Goal: Task Accomplishment & Management: Manage account settings

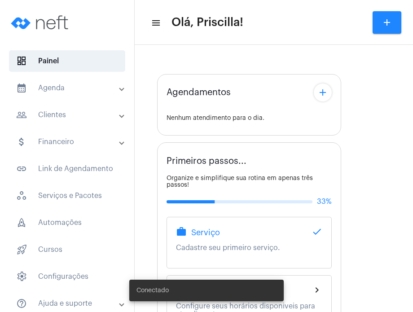
type input "[URL][DOMAIN_NAME]"
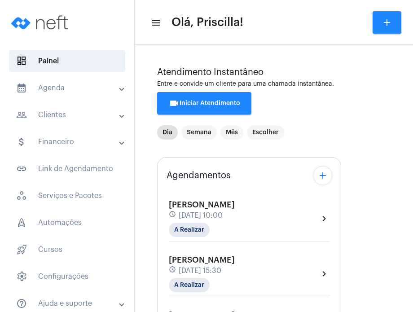
click at [288, 211] on div "Taís Fernandes Koshino schedule 27 de agosto às 10:00 A Realizar chevron_right" at bounding box center [249, 218] width 161 height 37
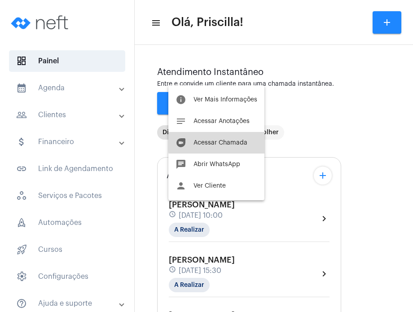
click at [245, 143] on span "Acessar Chamada" at bounding box center [220, 143] width 54 height 6
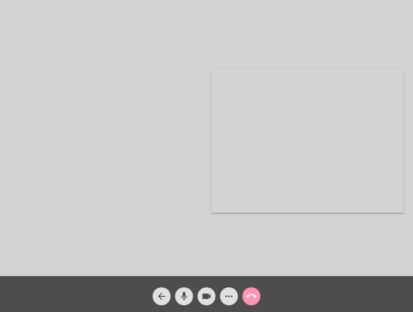
click at [14, 38] on div at bounding box center [105, 141] width 193 height 274
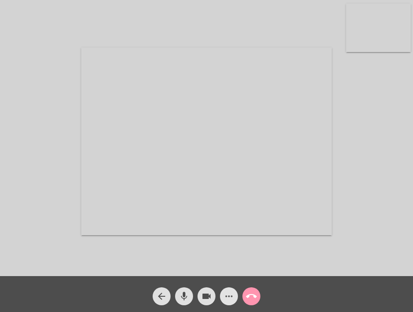
click at [224, 288] on span "more_horiz" at bounding box center [228, 296] width 11 height 18
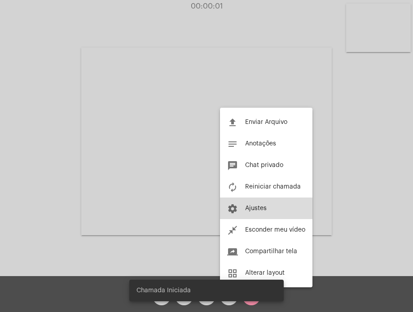
click at [248, 209] on span "Ajustes" at bounding box center [256, 208] width 22 height 6
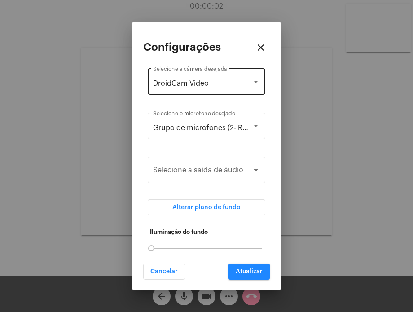
click at [246, 91] on div "DroidCam Video Selecione a câmera desejada" at bounding box center [206, 80] width 107 height 28
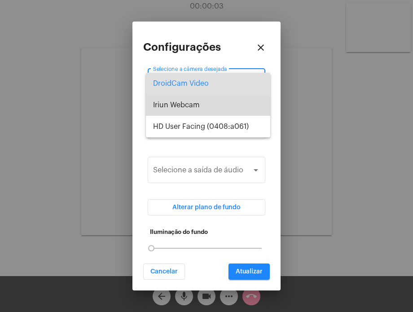
click at [244, 100] on span "Iriun Webcam" at bounding box center [208, 105] width 110 height 22
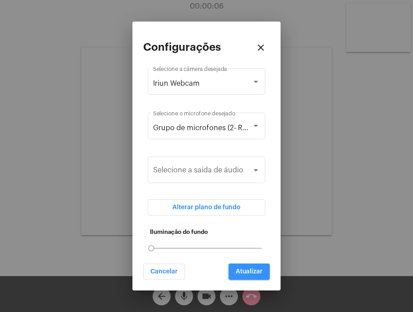
click at [254, 272] on span "Atualizar" at bounding box center [249, 271] width 27 height 6
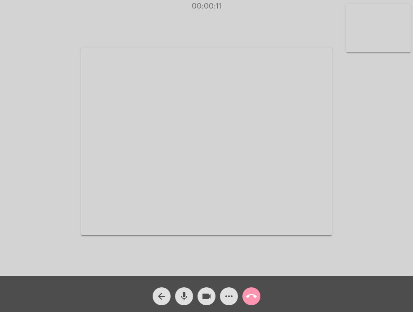
click at [230, 290] on span "more_horiz" at bounding box center [228, 296] width 11 height 18
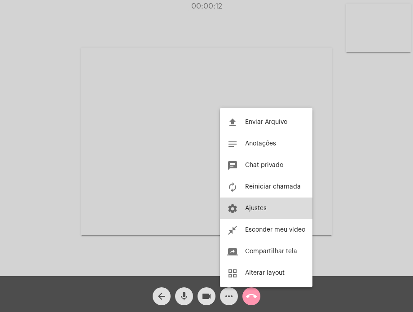
click at [250, 211] on span "Ajustes" at bounding box center [256, 208] width 22 height 6
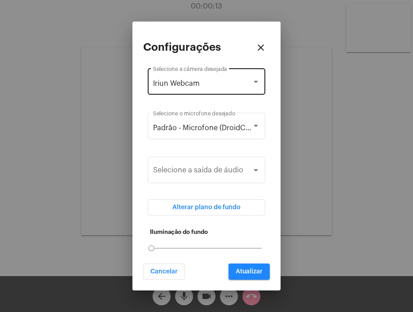
click at [235, 91] on div "Iriun Webcam Selecione a câmera desejada" at bounding box center [206, 80] width 107 height 28
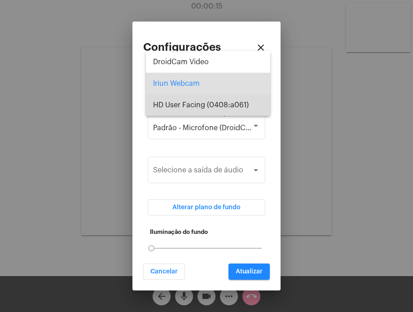
click at [231, 108] on span "HD User Facing (0408:a061)" at bounding box center [208, 105] width 110 height 22
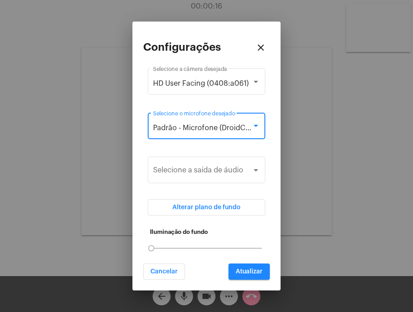
click at [240, 124] on span "Padrão - Microfone (DroidCam Audio)" at bounding box center [216, 127] width 127 height 7
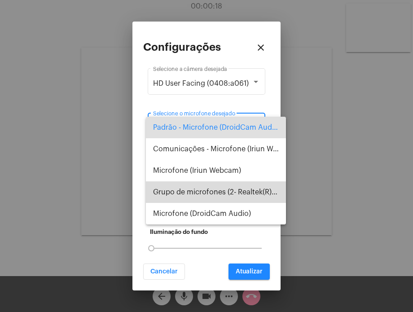
click at [237, 188] on span "Grupo de microfones (2- Realtek(R) Audio)" at bounding box center [216, 192] width 126 height 22
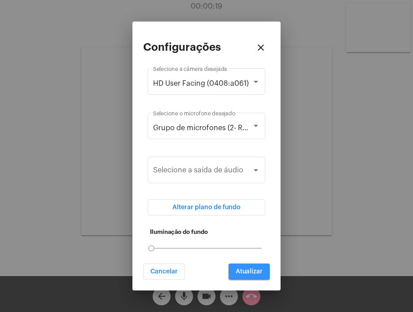
click at [251, 274] on span "Atualizar" at bounding box center [249, 271] width 27 height 6
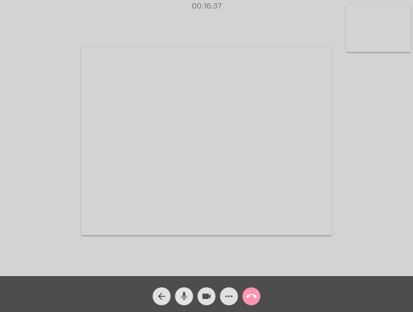
click at [185, 292] on mat-icon "mic" at bounding box center [184, 296] width 11 height 11
click at [185, 292] on mat-icon "mic_off" at bounding box center [184, 296] width 11 height 11
click at [185, 292] on mat-icon "mic" at bounding box center [184, 296] width 11 height 11
click at [185, 292] on mat-icon "mic_off" at bounding box center [184, 296] width 11 height 11
click at [185, 292] on mat-icon "mic" at bounding box center [184, 296] width 11 height 11
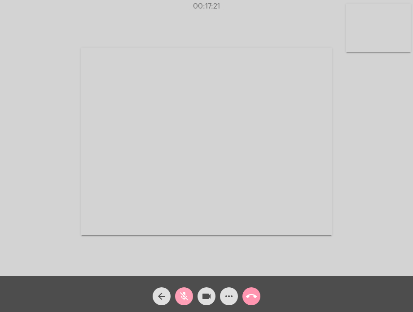
click at [185, 292] on mat-icon "mic_off" at bounding box center [184, 296] width 11 height 11
click at [185, 292] on mat-icon "mic" at bounding box center [184, 296] width 11 height 11
click at [185, 292] on mat-icon "mic_off" at bounding box center [184, 296] width 11 height 11
click at [185, 292] on mat-icon "mic" at bounding box center [184, 296] width 11 height 11
click at [185, 292] on mat-icon "mic_off" at bounding box center [184, 296] width 11 height 11
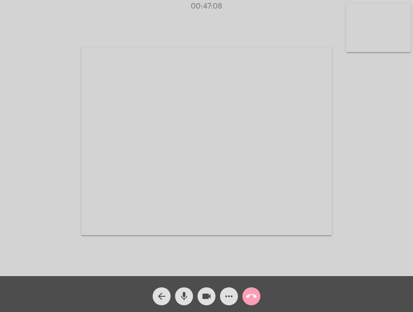
click at [251, 296] on mat-icon "call_end" at bounding box center [251, 296] width 11 height 11
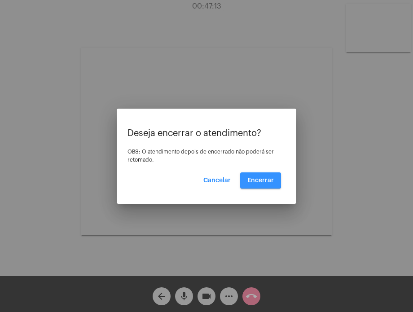
click at [254, 178] on span "Encerrar" at bounding box center [260, 180] width 26 height 6
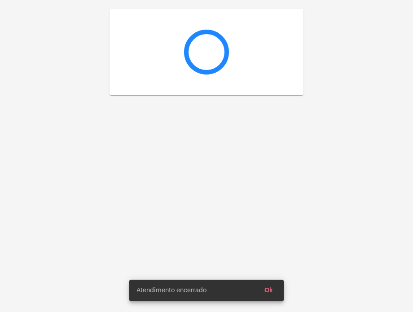
click at [254, 178] on div at bounding box center [206, 156] width 413 height 312
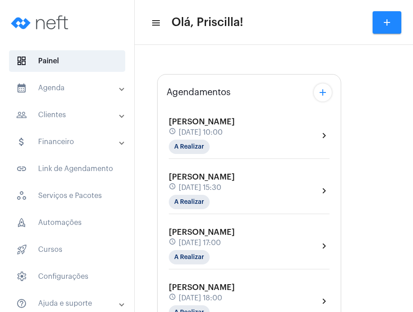
type input "[URL][DOMAIN_NAME]"
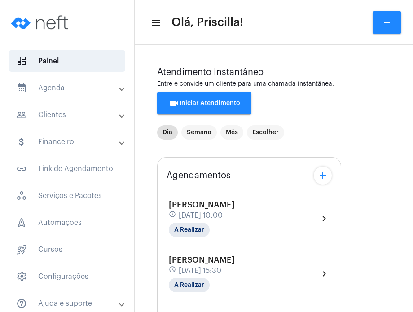
click at [65, 87] on mat-panel-title "calendar_month_outlined Agenda" at bounding box center [68, 88] width 104 height 11
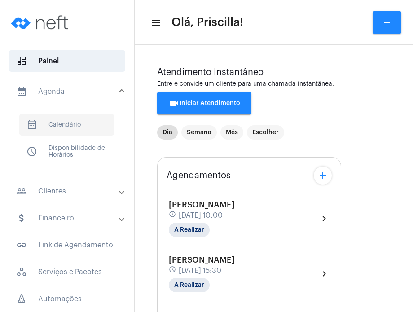
click at [68, 118] on span "calendar_month_outlined Calendário" at bounding box center [66, 125] width 95 height 22
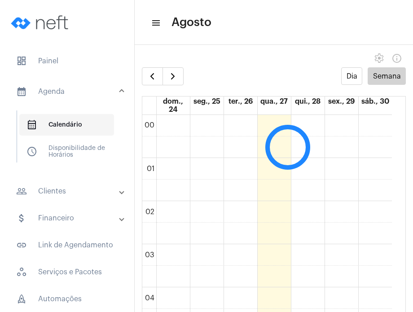
scroll to position [258, 0]
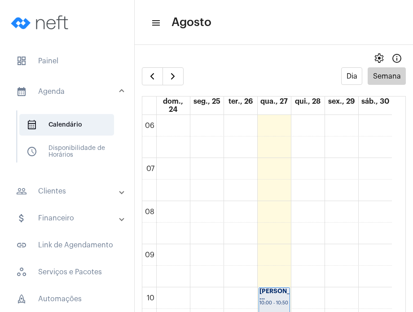
click at [403, 186] on full-calendar "Dia Semana dom., 24 seg., 25 ter., 26 qua., 27 qui., 28 sex., 29 sáb., 30 00 01…" at bounding box center [274, 198] width 278 height 262
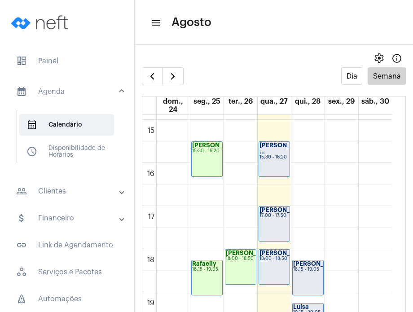
scroll to position [663, 0]
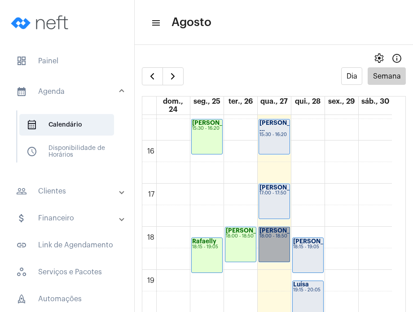
drag, startPoint x: 269, startPoint y: 239, endPoint x: 262, endPoint y: 254, distance: 16.9
click at [262, 254] on link "Jean Gonzaga 18:00 - 18:50" at bounding box center [273, 244] width 31 height 35
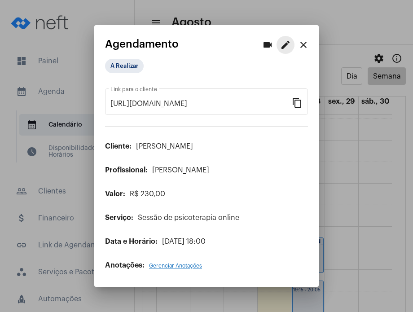
click at [281, 48] on mat-icon "edit" at bounding box center [285, 44] width 11 height 11
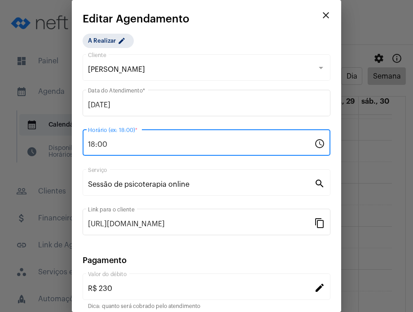
click at [148, 142] on input "18:00" at bounding box center [201, 144] width 226 height 8
type input "14:00"
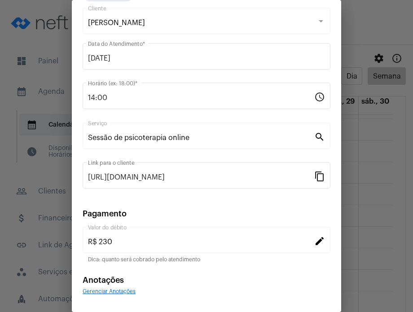
scroll to position [73, 0]
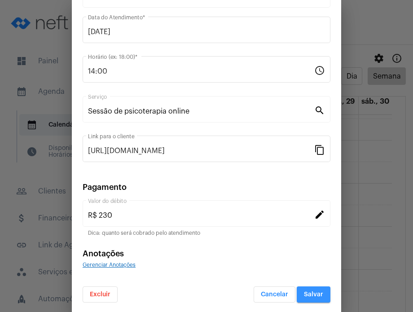
click at [309, 294] on span "Salvar" at bounding box center [313, 294] width 19 height 6
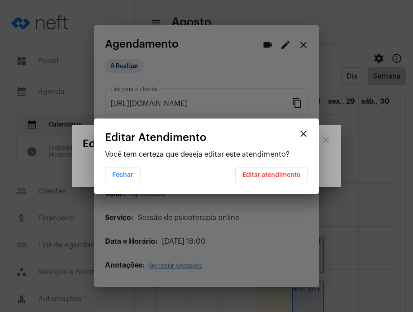
scroll to position [0, 0]
click at [293, 179] on button "Editar atendimento" at bounding box center [271, 175] width 73 height 16
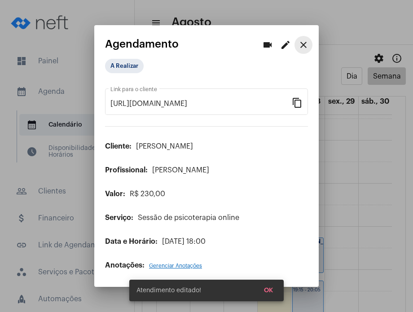
click at [303, 51] on button "close" at bounding box center [303, 45] width 18 height 18
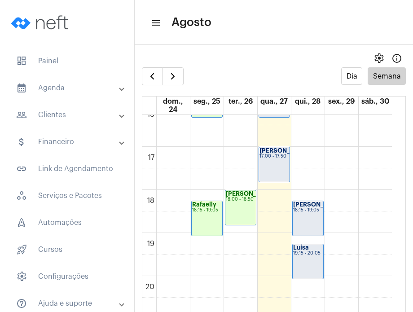
scroll to position [702, 0]
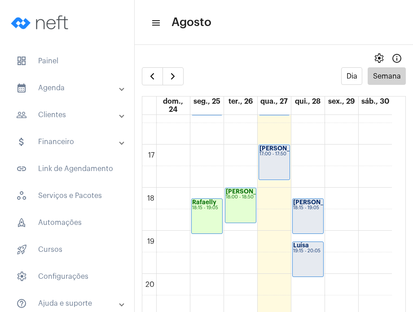
click at [312, 205] on strong "Marcos Giorjian..." at bounding box center [321, 202] width 56 height 6
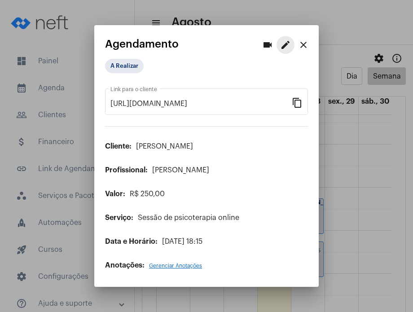
click at [284, 37] on button "edit" at bounding box center [285, 45] width 18 height 18
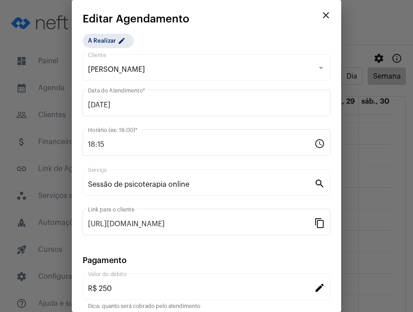
scroll to position [73, 0]
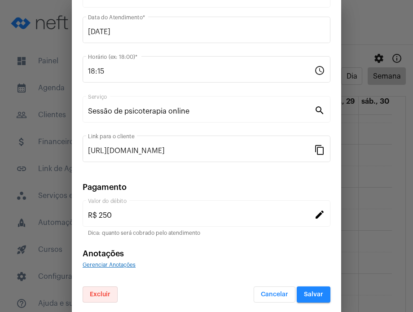
click at [106, 296] on button "Excluir" at bounding box center [100, 294] width 35 height 16
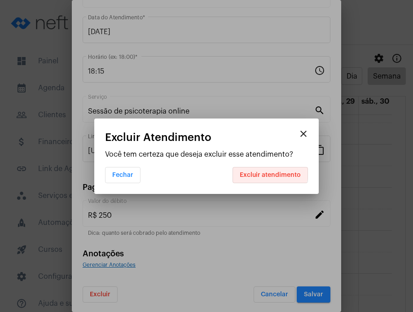
click at [264, 170] on button "Excluir atendimento" at bounding box center [269, 175] width 75 height 16
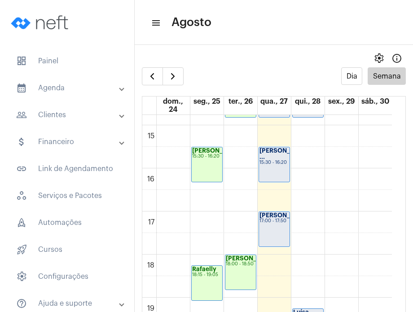
scroll to position [606, 0]
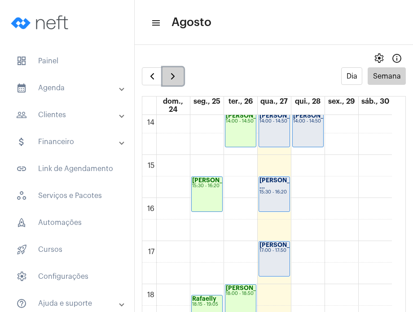
click at [177, 72] on span "button" at bounding box center [172, 76] width 11 height 11
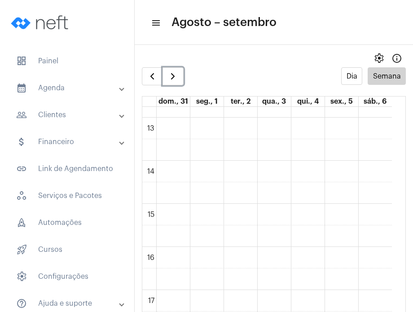
scroll to position [576, 0]
click at [209, 202] on div "00 01 02 03 04 05 06 07 08 09 10 11 12 13 14 15 16 17 18 19 20 21 22 23" at bounding box center [266, 48] width 249 height 1034
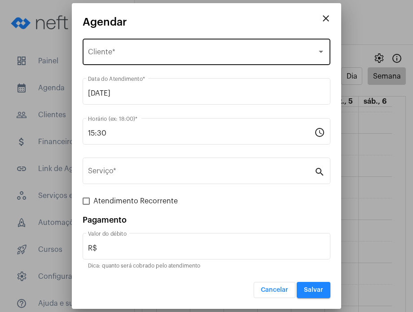
click at [150, 43] on div "Selecione o Cliente Cliente *" at bounding box center [206, 51] width 237 height 28
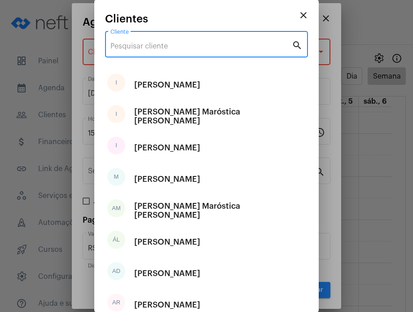
click at [150, 43] on input "Cliente" at bounding box center [200, 46] width 181 height 8
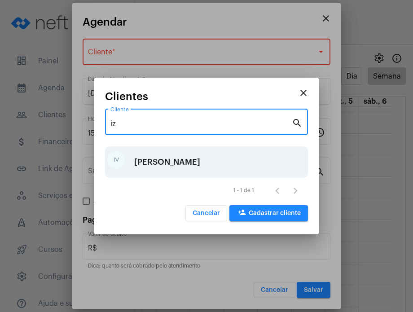
type input "iz"
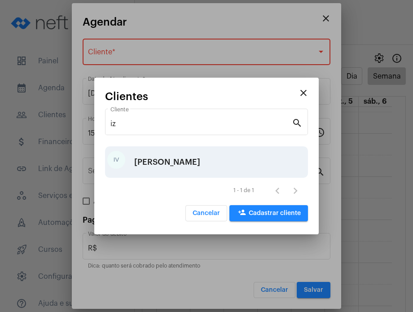
click at [179, 155] on div "IV Izzi Vitório" at bounding box center [206, 161] width 203 height 31
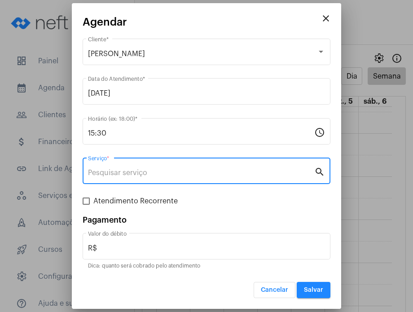
click at [180, 169] on input "Serviço *" at bounding box center [201, 173] width 226 height 8
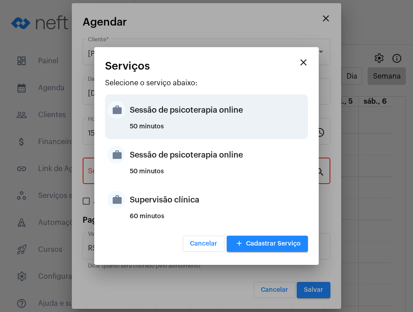
click at [187, 130] on div "50 minutos" at bounding box center [218, 129] width 176 height 13
type input "Sessão de psicoterapia online"
type input "R$ 230"
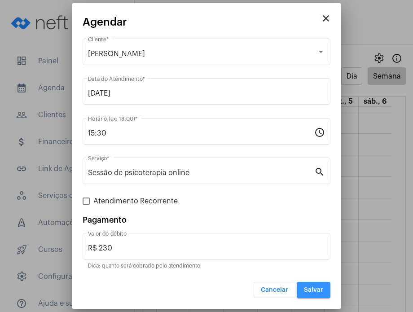
click at [307, 292] on button "Salvar" at bounding box center [314, 290] width 34 height 16
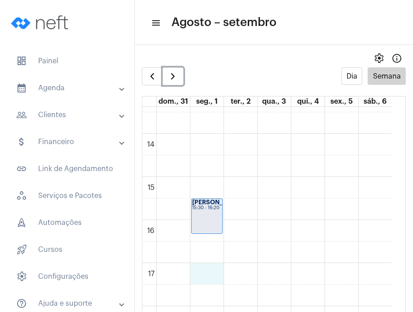
click at [209, 271] on div "00 01 02 03 04 05 06 07 08 09 10 11 12 13 14 15 16 17 18 19 20 21 22 23 Izzi Vi…" at bounding box center [266, 48] width 249 height 1034
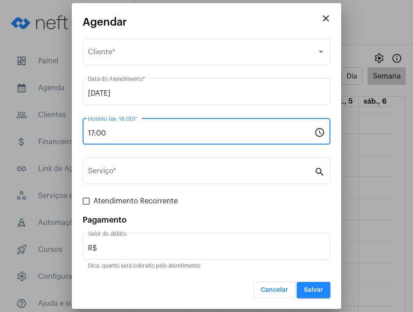
click at [124, 136] on input "17:00" at bounding box center [201, 133] width 226 height 8
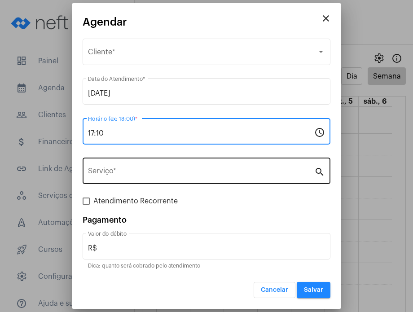
type input "17:10"
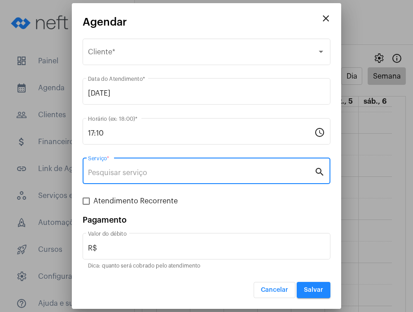
click at [211, 171] on input "Serviço *" at bounding box center [201, 173] width 226 height 8
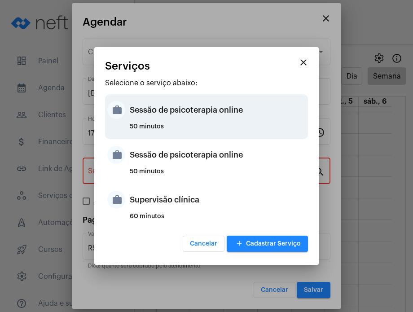
click at [212, 137] on div "work Sessão de psicoterapia online 50 minutos" at bounding box center [206, 116] width 203 height 45
type input "Sessão de psicoterapia online"
type input "R$ 230"
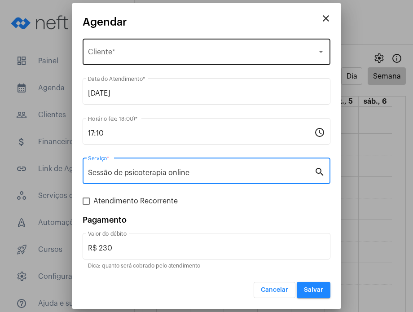
click at [200, 59] on div "Selecione o Cliente Cliente *" at bounding box center [206, 51] width 237 height 28
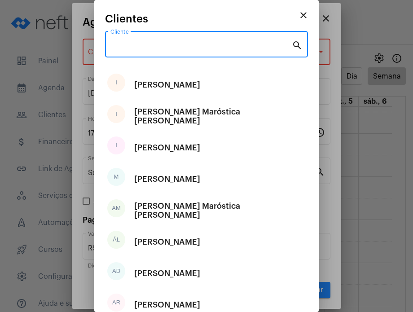
click at [202, 46] on input "Cliente" at bounding box center [200, 46] width 181 height 8
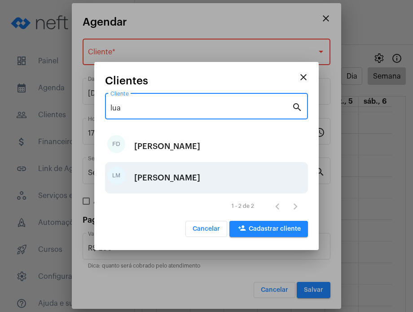
type input "lua"
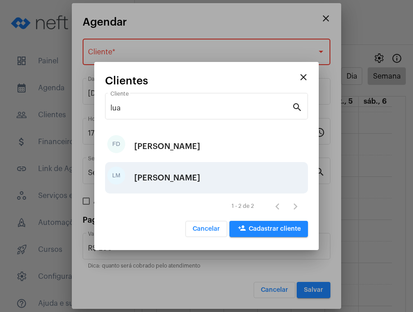
click at [180, 180] on div "Luana Maurício" at bounding box center [167, 177] width 66 height 27
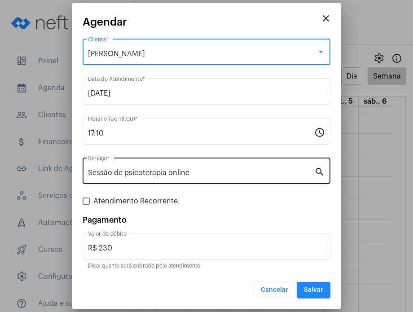
click at [154, 177] on div "Sessão de psicoterapia online Serviço *" at bounding box center [201, 170] width 226 height 28
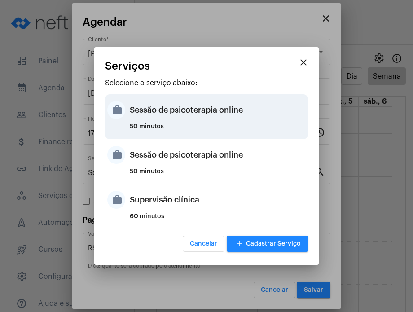
click at [178, 129] on div "50 minutos" at bounding box center [218, 129] width 176 height 13
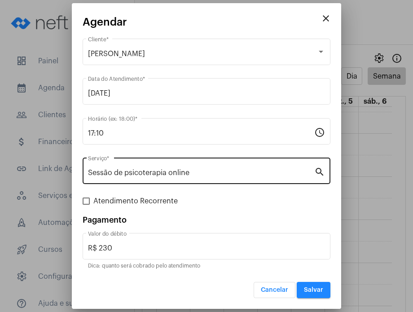
click at [178, 166] on div "Sessão de psicoterapia online Serviço *" at bounding box center [201, 170] width 226 height 28
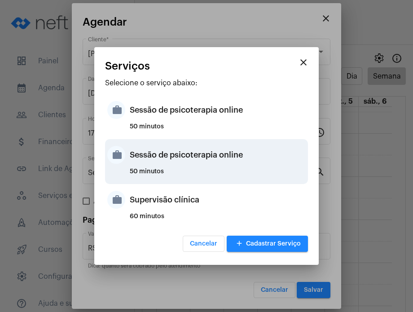
click at [180, 179] on div "50 minutos" at bounding box center [218, 174] width 176 height 13
type input "R$ 200"
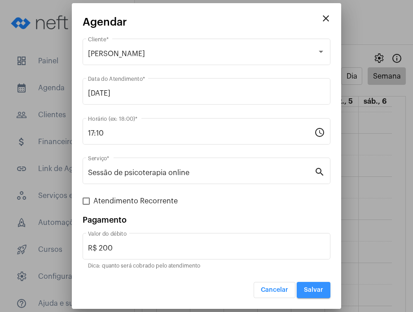
click at [305, 292] on span "Salvar" at bounding box center [313, 290] width 19 height 6
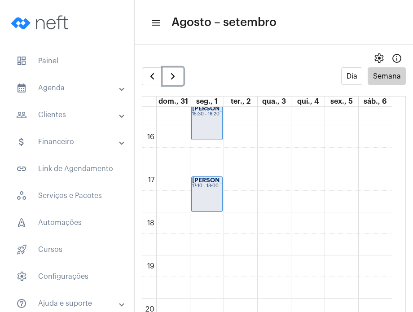
scroll to position [679, 0]
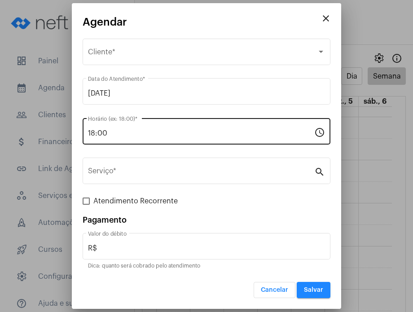
click at [145, 133] on input "18:00" at bounding box center [201, 133] width 226 height 8
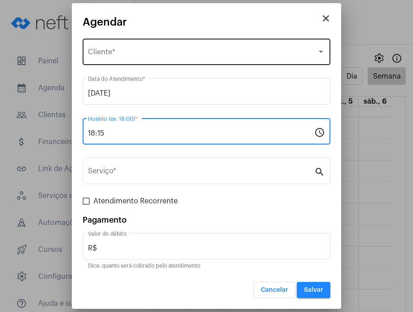
type input "18:15"
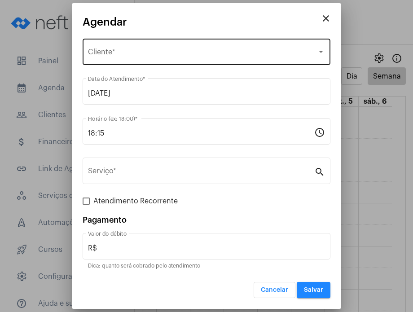
click at [154, 62] on div "Selecione o Cliente Cliente *" at bounding box center [206, 51] width 237 height 28
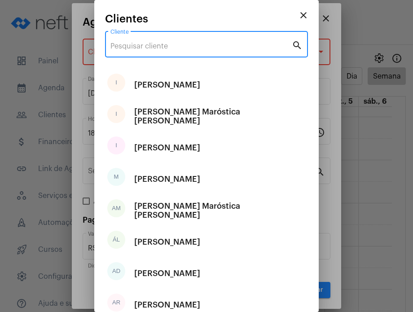
click at [157, 48] on input "Cliente" at bounding box center [200, 46] width 181 height 8
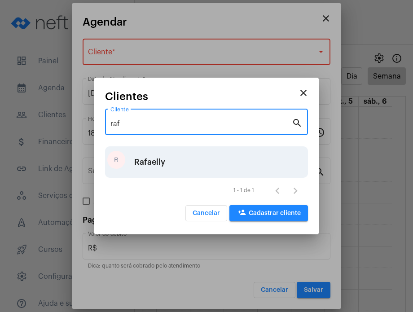
type input "raf"
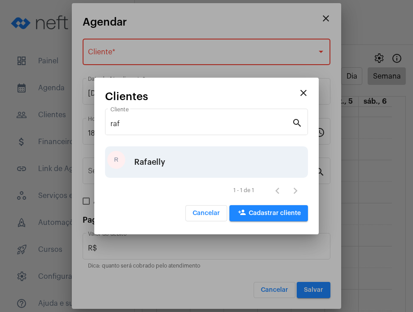
click at [168, 166] on div "R Rafaelly" at bounding box center [206, 161] width 203 height 31
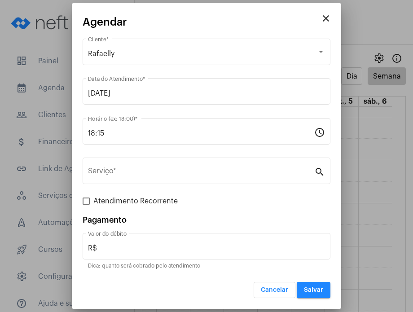
click at [168, 166] on div "Serviço *" at bounding box center [201, 170] width 226 height 28
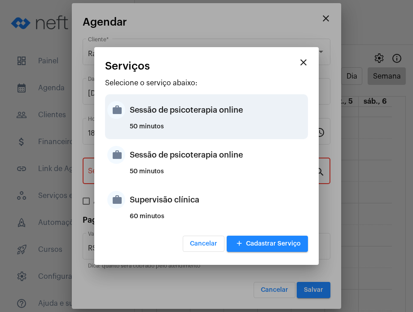
click at [181, 120] on div "Sessão de psicoterapia online" at bounding box center [218, 109] width 176 height 27
type input "Sessão de psicoterapia online"
type input "R$ 230"
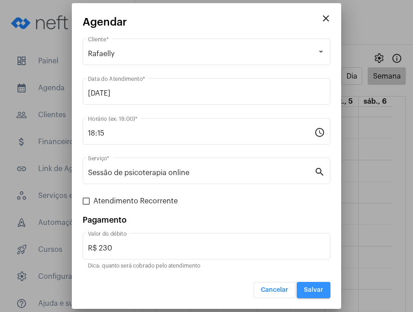
click at [322, 288] on span "Salvar" at bounding box center [313, 290] width 19 height 6
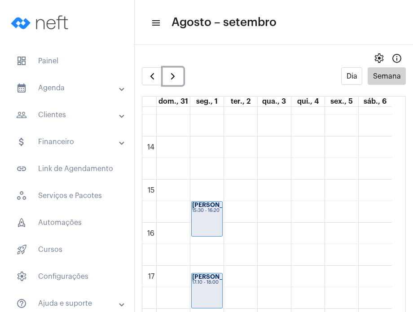
scroll to position [571, 0]
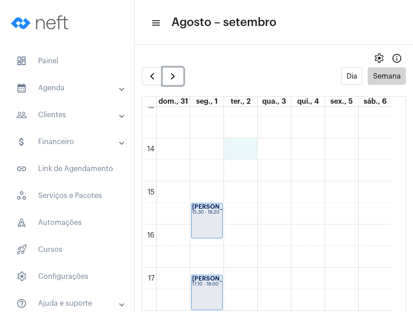
click at [245, 148] on div "00 01 02 03 04 05 06 07 08 09 10 11 12 13 14 15 16 17 18 19 20 21 22 23 Izzi Vi…" at bounding box center [266, 52] width 249 height 1034
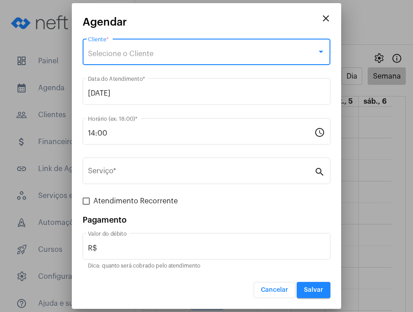
click at [191, 52] on div "Selecione o Cliente" at bounding box center [202, 54] width 229 height 8
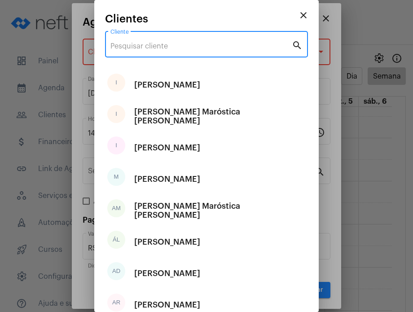
click at [191, 48] on input "Cliente" at bounding box center [200, 46] width 181 height 8
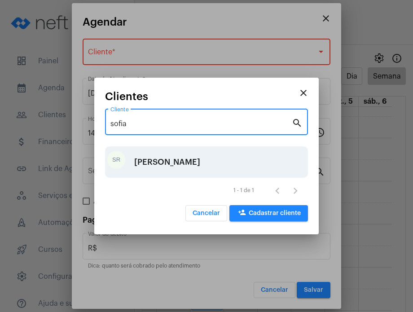
type input "sofia"
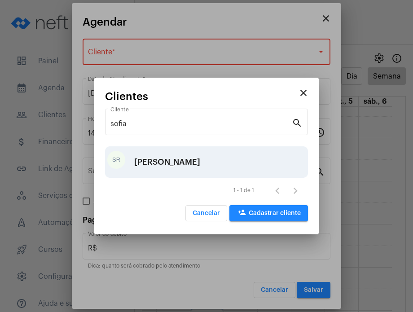
click at [200, 151] on div "[PERSON_NAME]" at bounding box center [167, 161] width 66 height 27
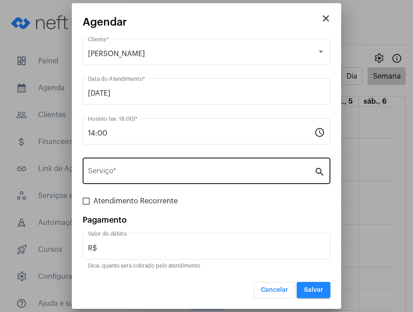
click at [205, 179] on div "Serviço *" at bounding box center [201, 170] width 226 height 28
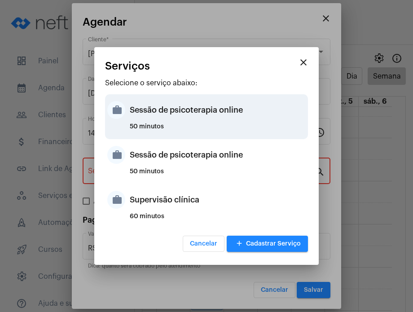
click at [203, 106] on div "Sessão de psicoterapia online" at bounding box center [218, 109] width 176 height 27
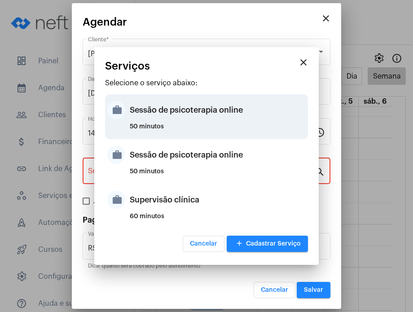
type input "Sessão de psicoterapia online"
type input "R$ 230"
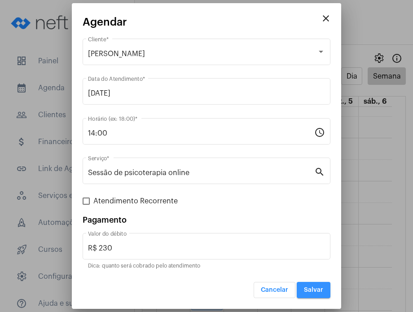
click at [316, 294] on button "Salvar" at bounding box center [314, 290] width 34 height 16
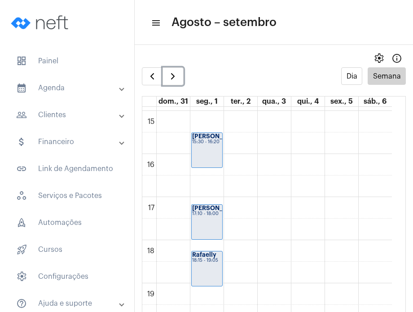
scroll to position [644, 0]
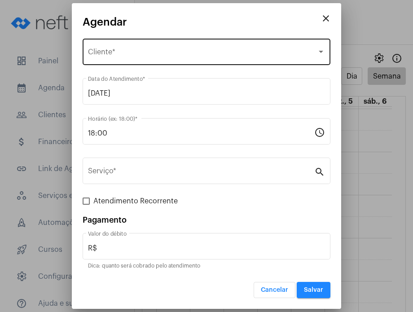
click at [198, 53] on div "Selecione o Cliente" at bounding box center [202, 54] width 229 height 8
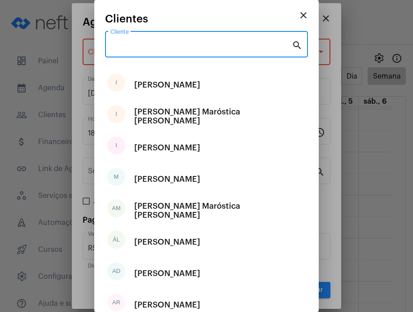
click at [194, 42] on input "Cliente" at bounding box center [200, 46] width 181 height 8
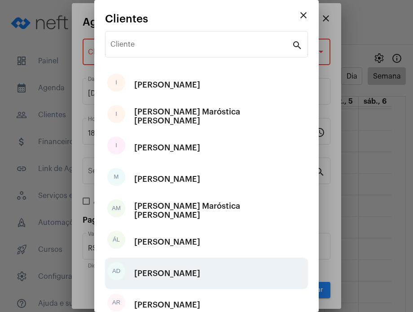
click at [167, 271] on div "[PERSON_NAME]" at bounding box center [167, 273] width 66 height 27
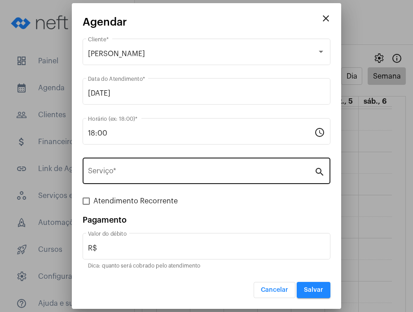
click at [185, 161] on div "Serviço *" at bounding box center [201, 170] width 226 height 28
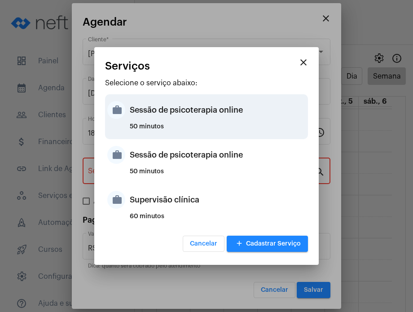
click at [188, 126] on div "50 minutos" at bounding box center [218, 129] width 176 height 13
type input "Sessão de psicoterapia online"
type input "R$ 230"
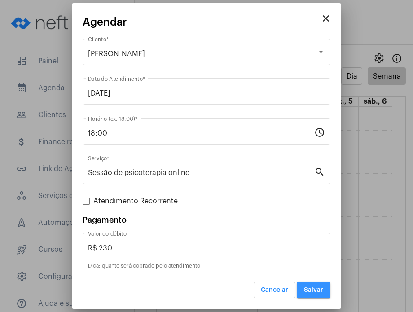
click at [315, 294] on button "Salvar" at bounding box center [314, 290] width 34 height 16
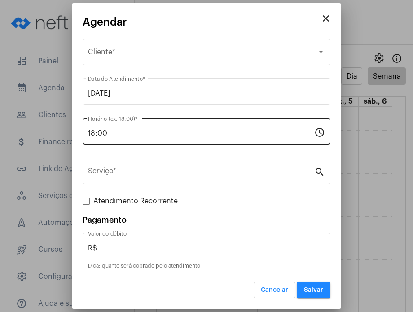
click at [212, 137] on div "18:00 Horário (ex: 18:00) *" at bounding box center [201, 130] width 226 height 28
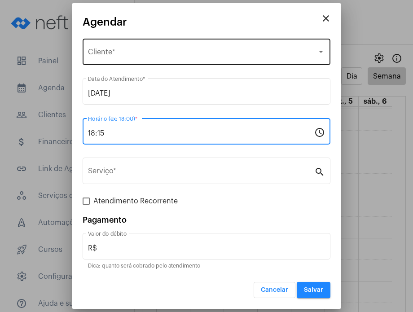
type input "18:15"
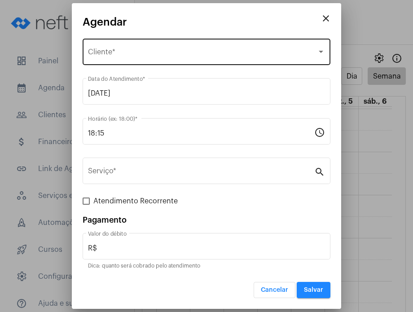
click at [210, 47] on div "Selecione o Cliente Cliente *" at bounding box center [206, 51] width 237 height 28
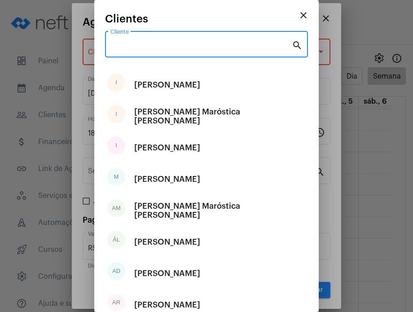
click at [210, 47] on input "Cliente" at bounding box center [200, 46] width 181 height 8
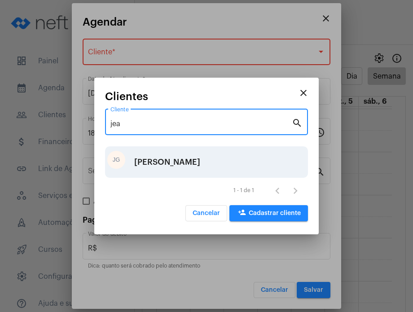
type input "jea"
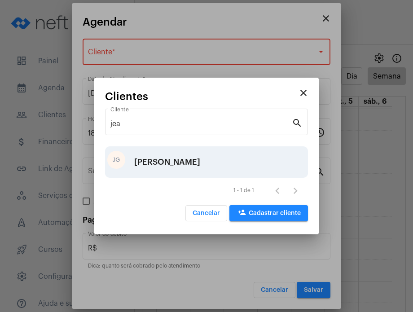
click at [184, 157] on div "Jean Gonzaga" at bounding box center [167, 161] width 66 height 27
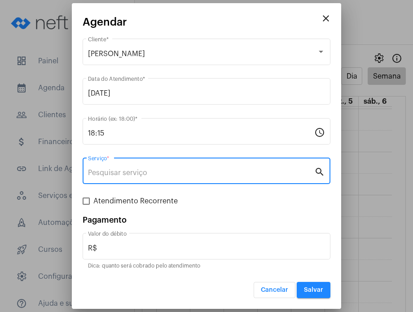
click at [183, 169] on input "Serviço *" at bounding box center [201, 173] width 226 height 8
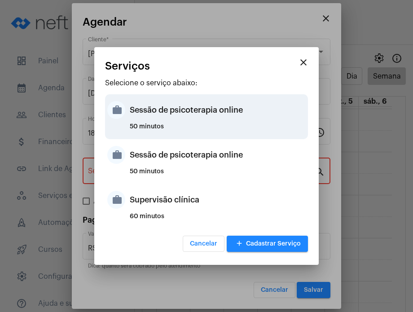
click at [199, 105] on div "Sessão de psicoterapia online" at bounding box center [218, 109] width 176 height 27
type input "Sessão de psicoterapia online"
type input "R$ 230"
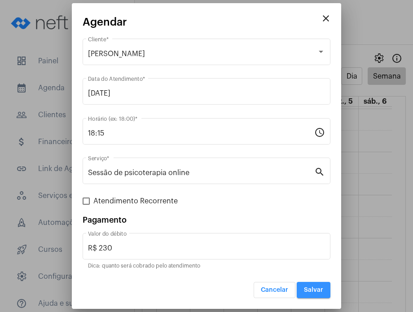
click at [315, 287] on span "Salvar" at bounding box center [313, 290] width 19 height 6
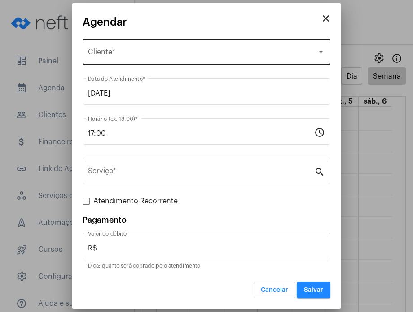
click at [217, 49] on div "Selecione o Cliente Cliente *" at bounding box center [206, 51] width 237 height 28
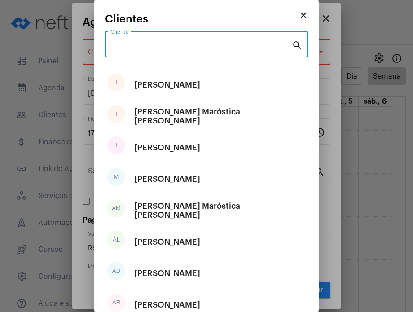
click at [217, 49] on input "Cliente" at bounding box center [200, 46] width 181 height 8
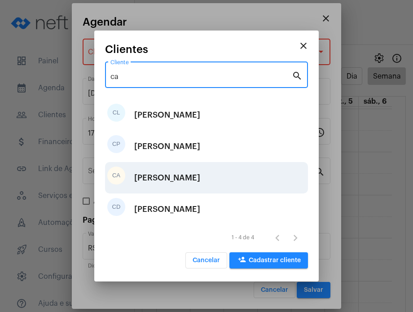
type input "ca"
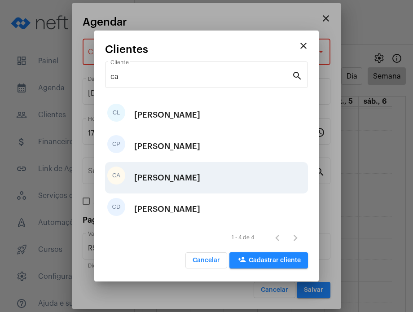
click at [197, 170] on div "CA Carolina Abreu" at bounding box center [206, 177] width 203 height 31
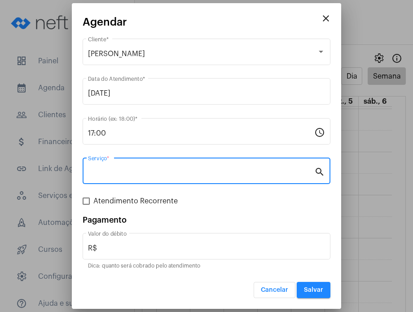
click at [197, 170] on input "Serviço *" at bounding box center [201, 173] width 226 height 8
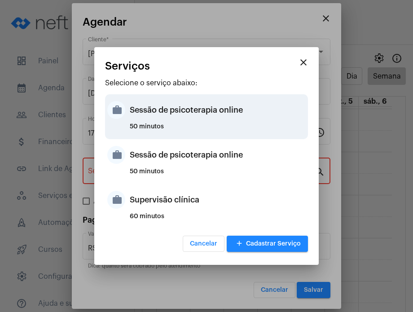
click at [200, 116] on div "Sessão de psicoterapia online" at bounding box center [218, 109] width 176 height 27
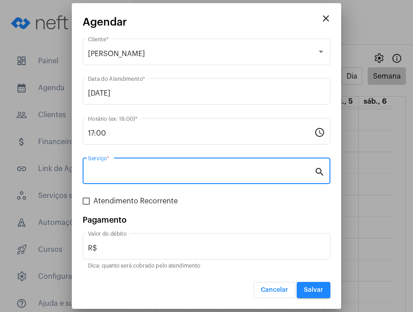
type input "Sessão de psicoterapia online"
type input "R$ 230"
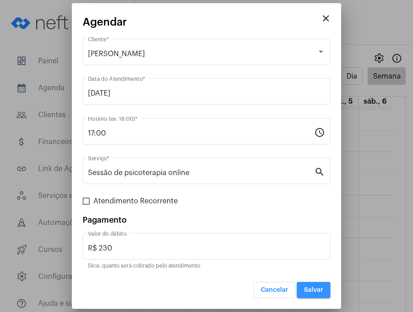
click at [308, 288] on span "Salvar" at bounding box center [313, 290] width 19 height 6
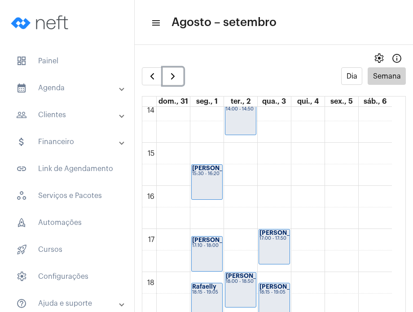
scroll to position [621, 0]
